Goal: Task Accomplishment & Management: Manage account settings

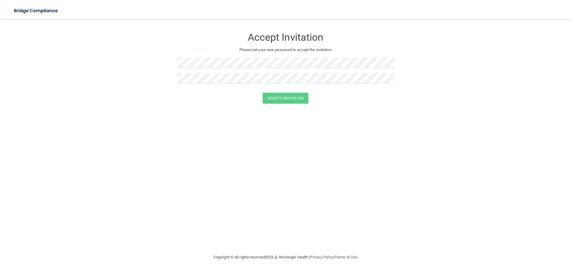
click at [177, 68] on div at bounding box center [177, 68] width 0 height 0
click at [285, 99] on button "Accept Invitation" at bounding box center [286, 98] width 46 height 11
click at [283, 107] on button "Accept Invitation" at bounding box center [286, 106] width 46 height 11
click at [177, 68] on div at bounding box center [177, 68] width 0 height 0
click at [287, 105] on button "Accept Invitation" at bounding box center [286, 106] width 46 height 11
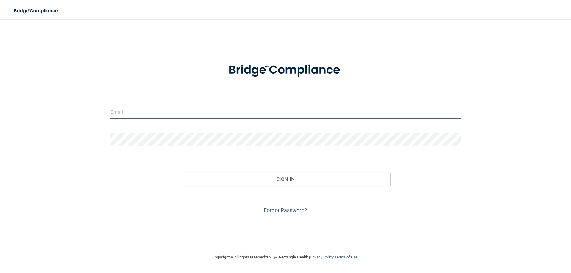
type input "[EMAIL_ADDRESS][DOMAIN_NAME]"
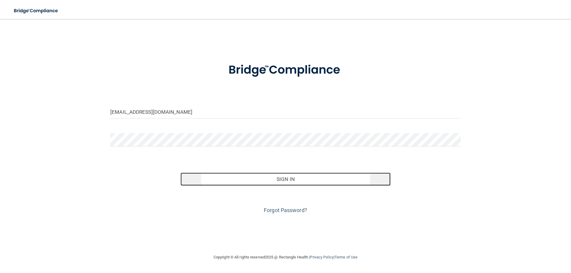
click at [284, 180] on button "Sign In" at bounding box center [286, 179] width 210 height 13
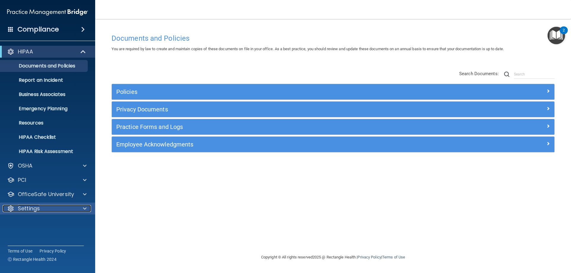
click at [84, 209] on span at bounding box center [85, 208] width 4 height 7
click at [37, 225] on p "My Account" at bounding box center [44, 223] width 81 height 6
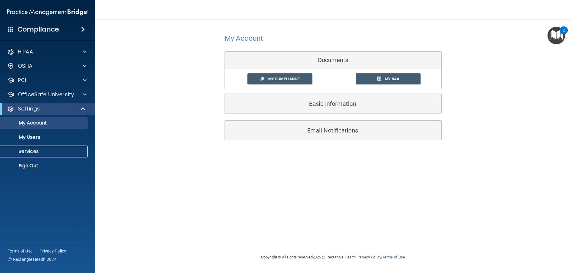
click at [34, 149] on p "Services" at bounding box center [44, 152] width 81 height 6
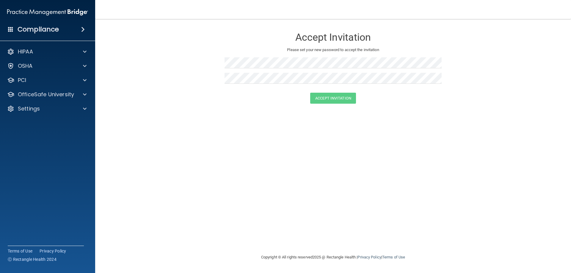
click at [225, 68] on div at bounding box center [225, 68] width 0 height 0
click at [339, 97] on button "Accept Invitation" at bounding box center [333, 98] width 46 height 11
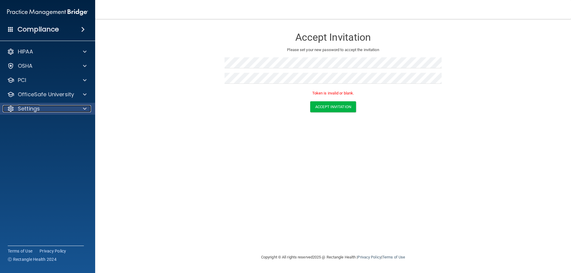
click at [84, 108] on span at bounding box center [85, 108] width 4 height 7
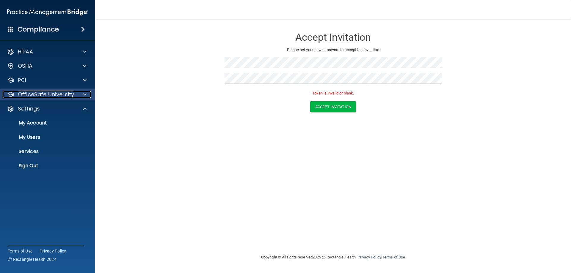
click at [84, 92] on span at bounding box center [85, 94] width 4 height 7
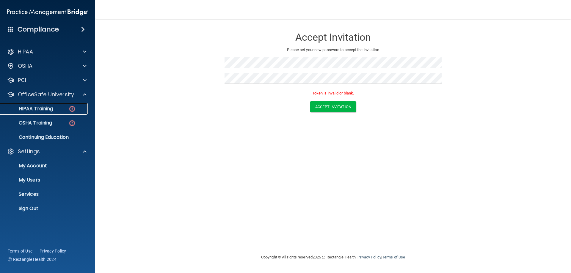
click at [38, 109] on p "HIPAA Training" at bounding box center [28, 109] width 49 height 6
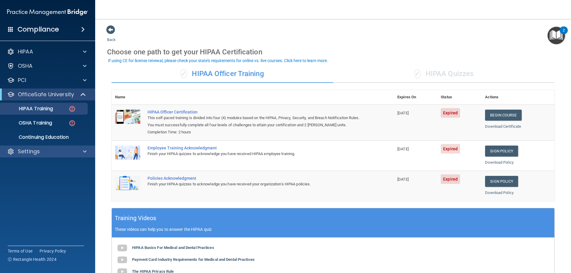
drag, startPoint x: 41, startPoint y: 146, endPoint x: 40, endPoint y: 149, distance: 3.1
click at [41, 146] on div "Settings" at bounding box center [47, 152] width 95 height 12
click at [86, 151] on span at bounding box center [85, 151] width 4 height 7
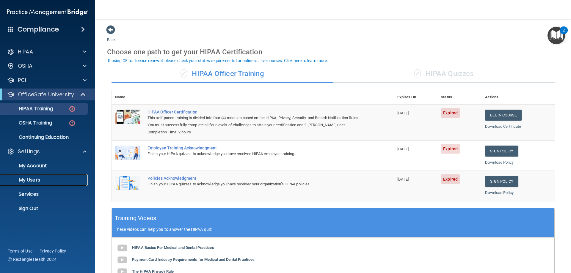
click at [32, 175] on link "My Users" at bounding box center [41, 180] width 94 height 12
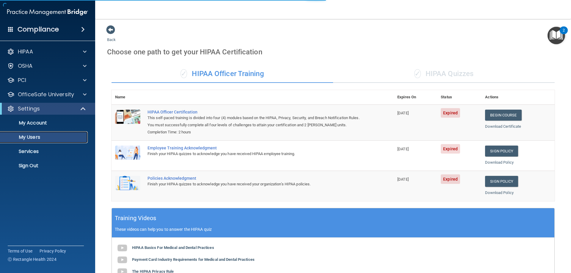
select select "20"
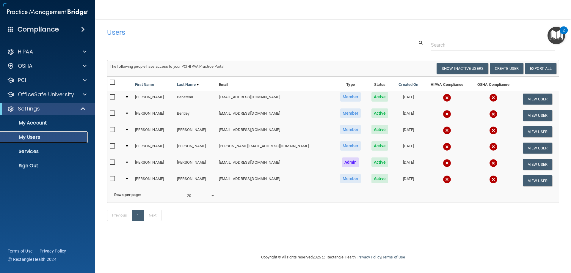
click at [33, 137] on p "My Users" at bounding box center [44, 137] width 81 height 6
click at [112, 96] on input "checkbox" at bounding box center [113, 97] width 7 height 5
checkbox input "true"
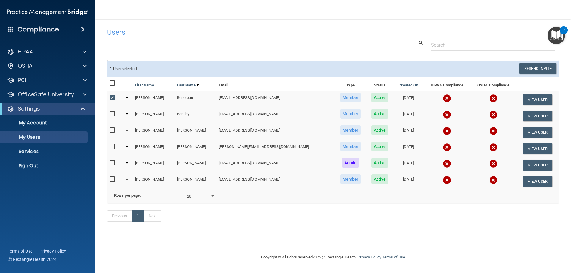
drag, startPoint x: 112, startPoint y: 114, endPoint x: 113, endPoint y: 120, distance: 6.4
click at [112, 117] on label at bounding box center [113, 114] width 7 height 7
click at [112, 117] on input "checkbox" at bounding box center [113, 114] width 7 height 5
checkbox input "true"
click at [111, 130] on input "checkbox" at bounding box center [113, 130] width 7 height 5
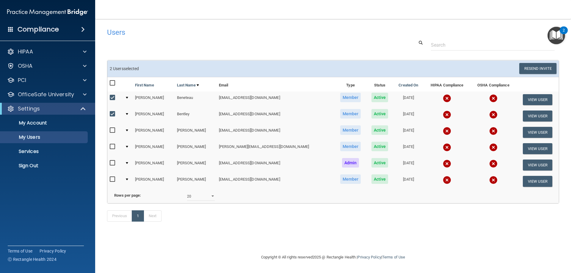
checkbox input "true"
click at [111, 145] on input "checkbox" at bounding box center [113, 147] width 7 height 5
checkbox input "true"
click at [113, 162] on input "checkbox" at bounding box center [113, 163] width 7 height 5
click at [113, 164] on input "checkbox" at bounding box center [113, 163] width 7 height 5
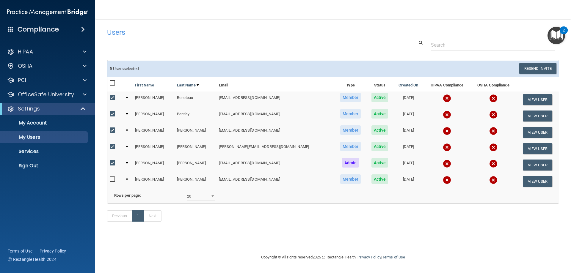
checkbox input "false"
click at [112, 179] on input "checkbox" at bounding box center [113, 179] width 7 height 5
checkbox input "true"
click at [533, 98] on button "View User" at bounding box center [537, 99] width 29 height 11
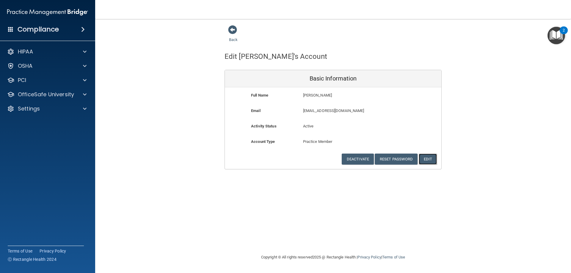
click at [430, 162] on button "Edit" at bounding box center [428, 159] width 18 height 11
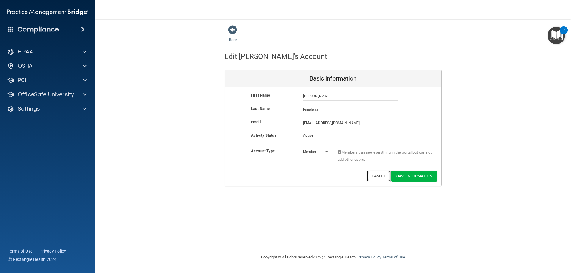
click at [380, 176] on button "Cancel" at bounding box center [379, 176] width 24 height 11
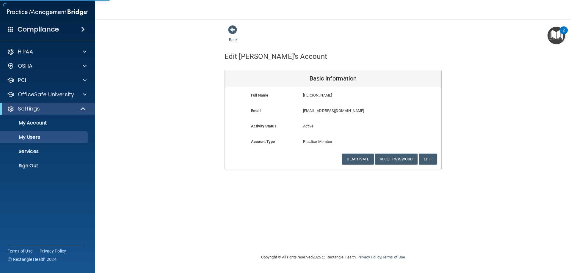
select select "20"
